Goal: Book appointment/travel/reservation

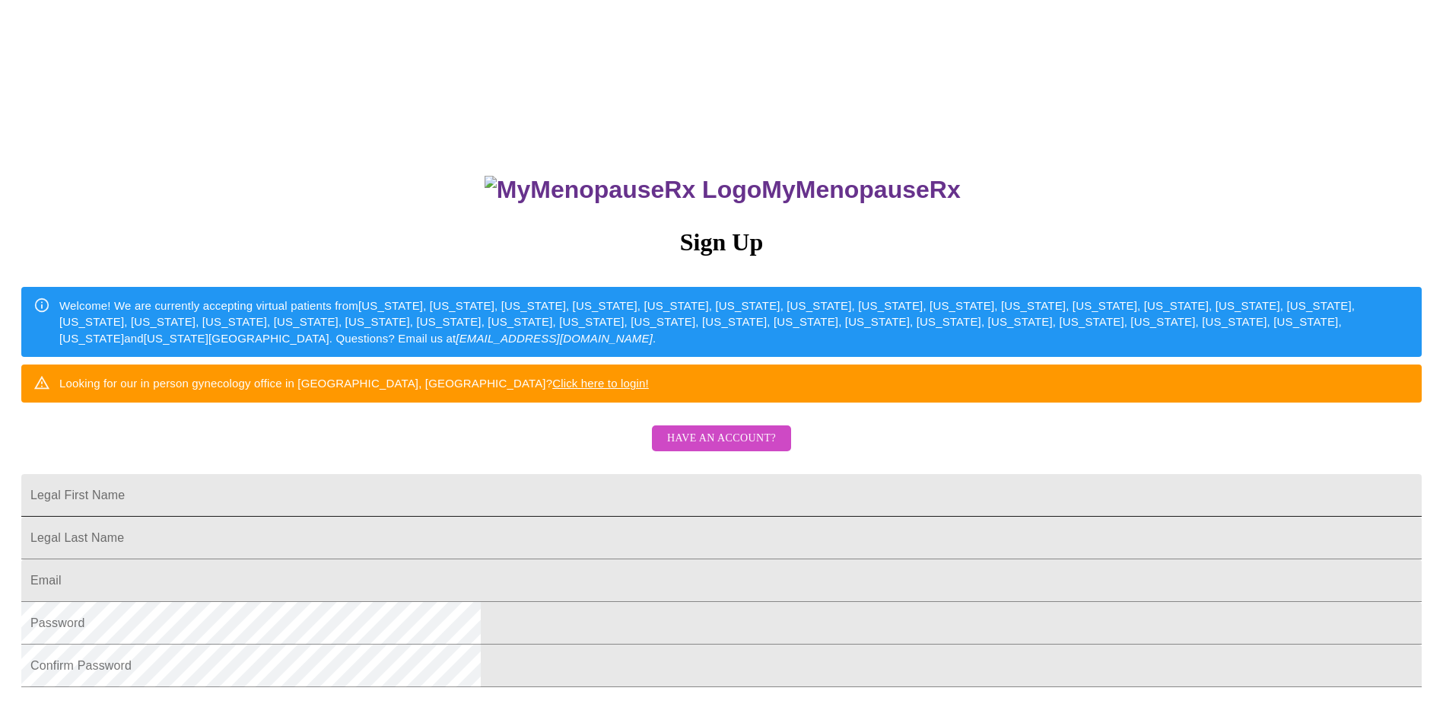
click at [679, 516] on input "Legal First Name" at bounding box center [721, 495] width 1400 height 43
type input "[EMAIL_ADDRESS][DOMAIN_NAME]"
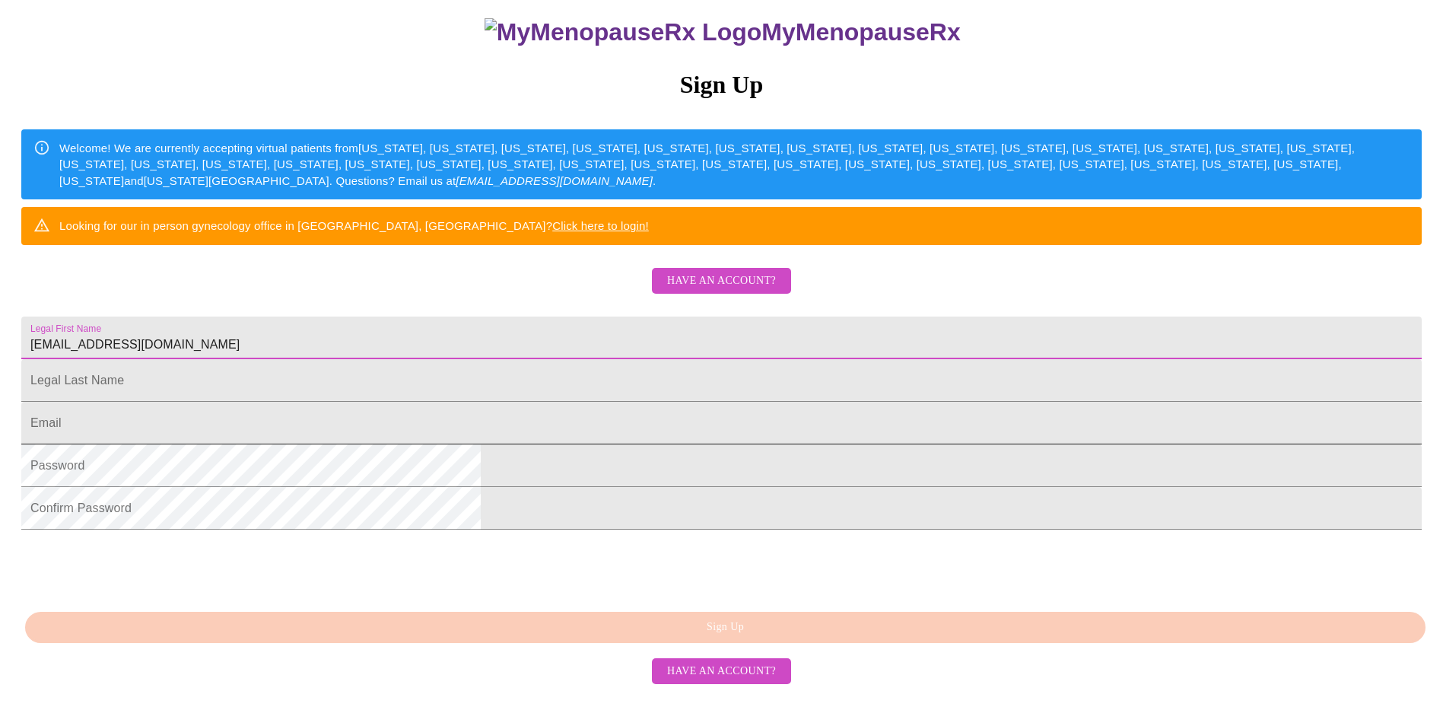
scroll to position [228, 0]
drag, startPoint x: 687, startPoint y: 338, endPoint x: 433, endPoint y: 326, distance: 254.3
click at [433, 326] on div "MyMenopauseRx Sign Up Welcome! We are currently accepting virtual patients from…" at bounding box center [721, 284] width 1430 height 871
click at [739, 271] on span "Have an account?" at bounding box center [721, 280] width 109 height 19
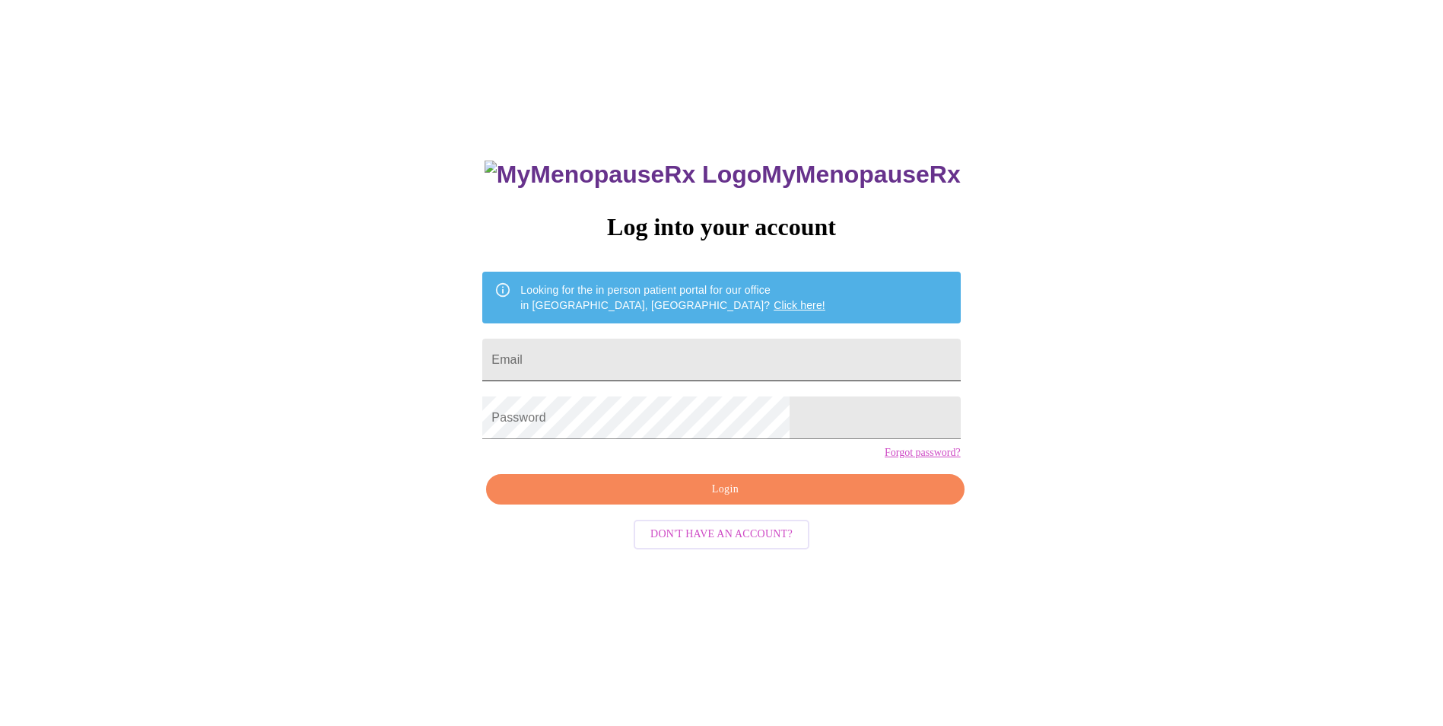
click at [608, 359] on input "Email" at bounding box center [721, 359] width 478 height 43
type input "[EMAIL_ADDRESS][DOMAIN_NAME]"
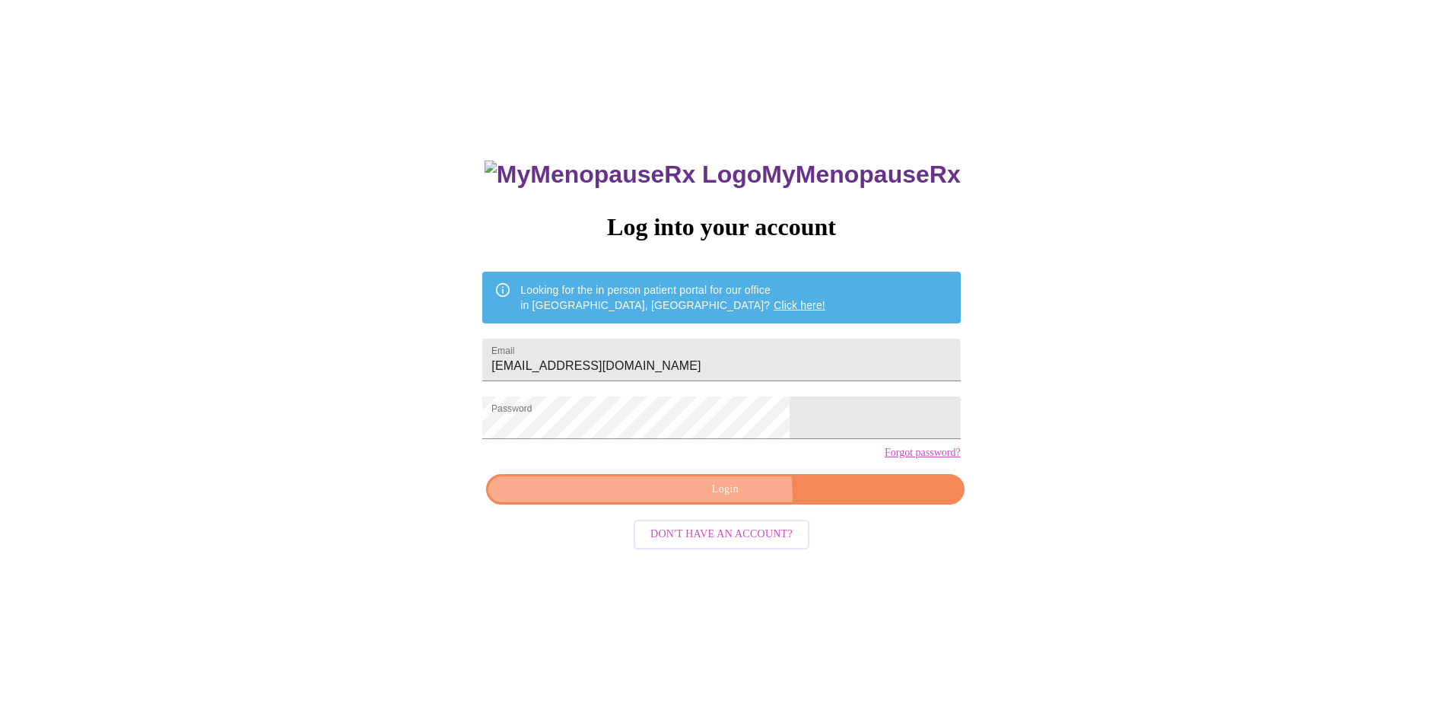
click at [657, 505] on button "Login" at bounding box center [725, 489] width 478 height 31
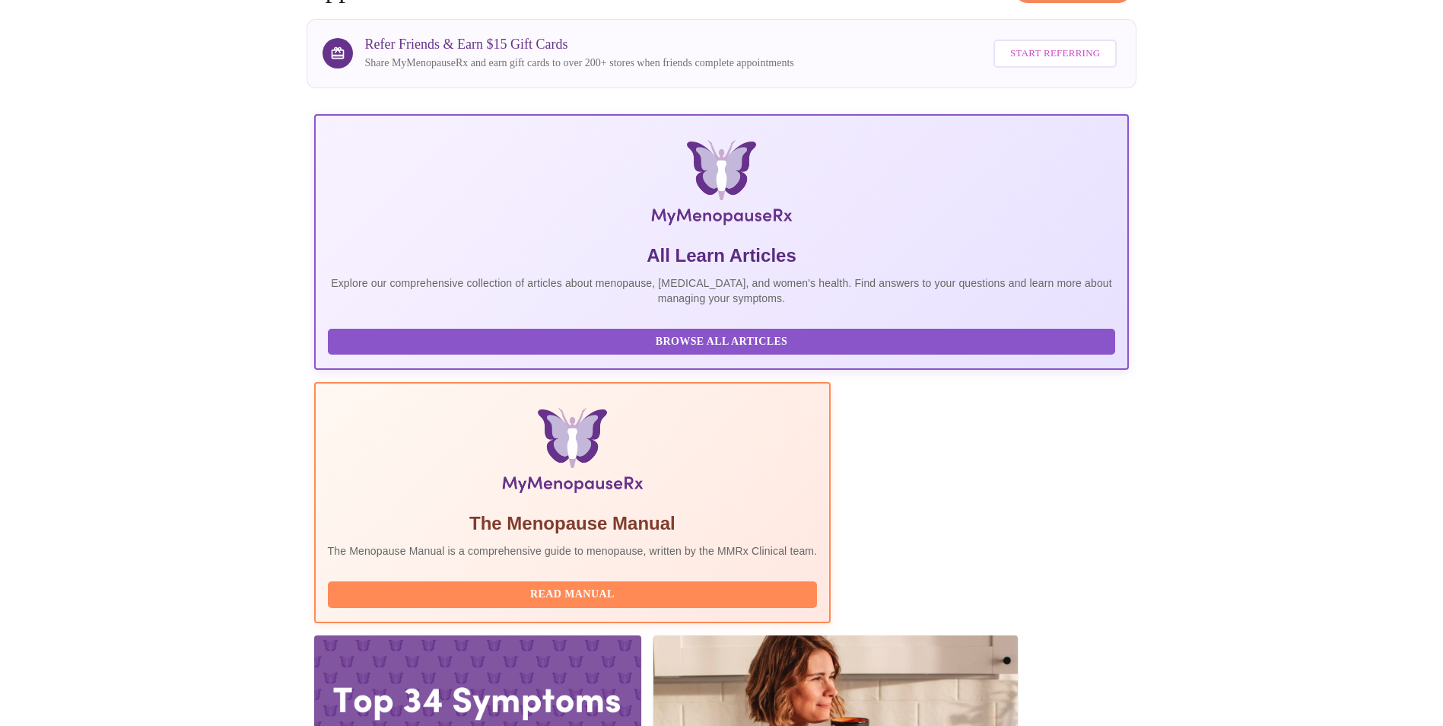
scroll to position [107, 0]
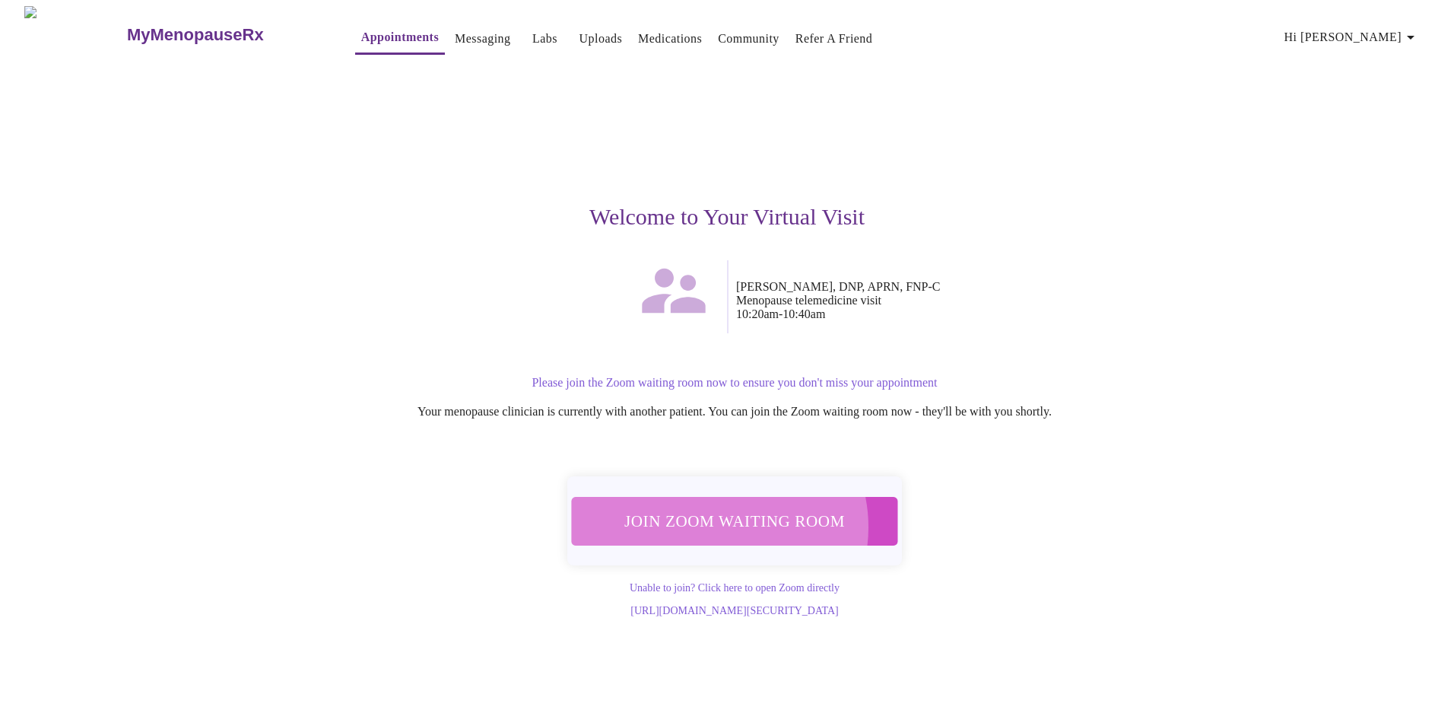
click at [719, 518] on span "Join Zoom Waiting Room" at bounding box center [735, 520] width 286 height 28
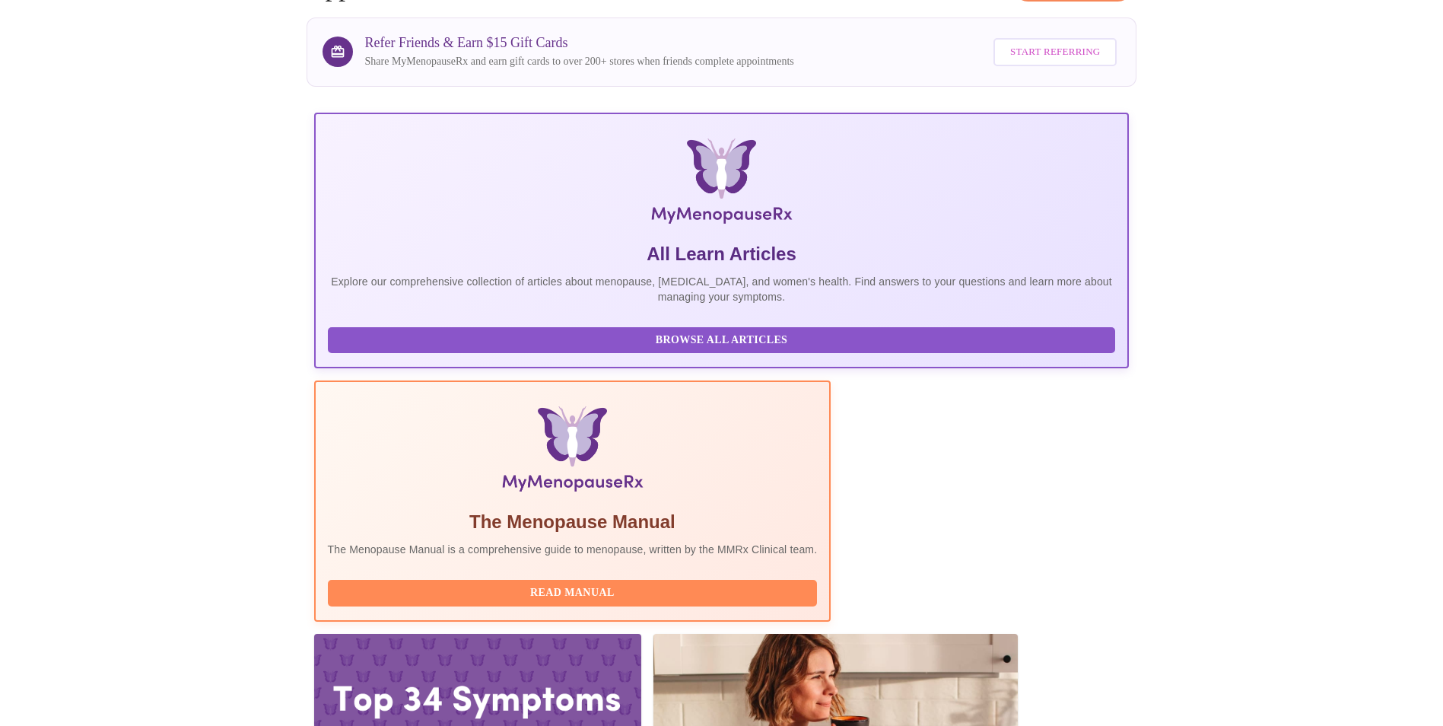
scroll to position [107, 0]
